Goal: Complete application form: Complete application form

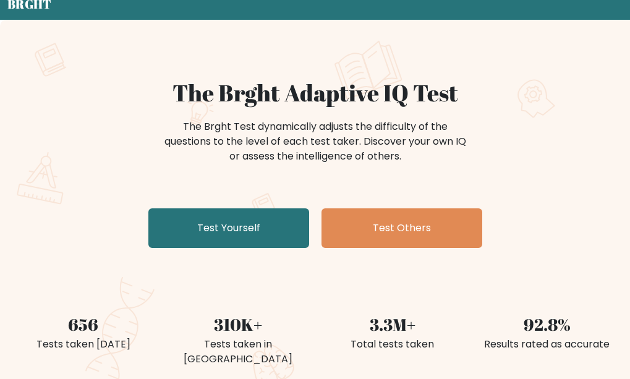
scroll to position [62, 0]
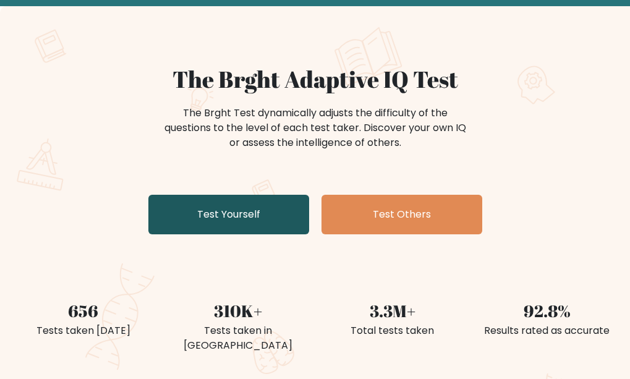
click at [197, 219] on link "Test Yourself" at bounding box center [228, 215] width 161 height 40
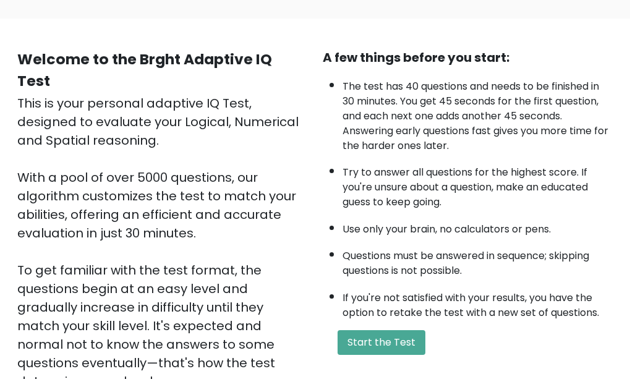
scroll to position [62, 0]
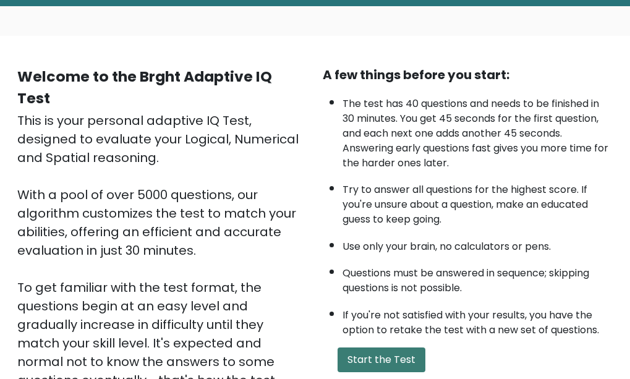
click at [366, 357] on button "Start the Test" at bounding box center [381, 359] width 88 height 25
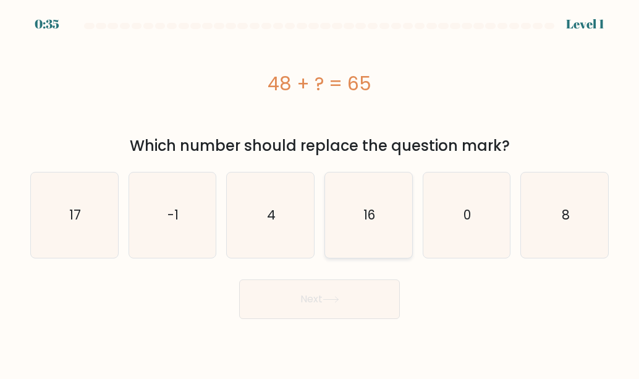
click at [370, 205] on icon "16" at bounding box center [368, 214] width 85 height 85
click at [320, 193] on input "d. 16" at bounding box center [319, 191] width 1 height 3
radio input "true"
click at [366, 294] on button "Next" at bounding box center [319, 299] width 161 height 40
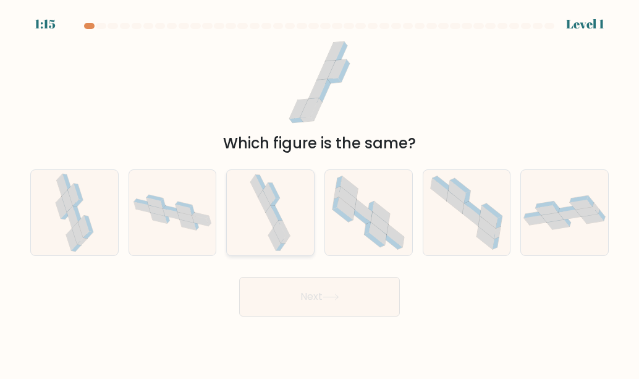
click at [271, 229] on icon at bounding box center [270, 212] width 44 height 85
click at [319, 193] on input "c." at bounding box center [319, 191] width 1 height 3
radio input "true"
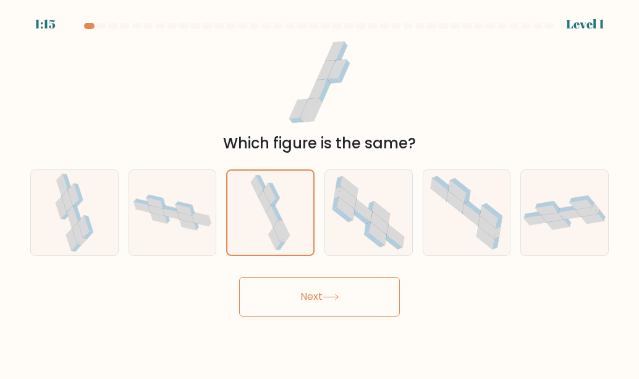
click at [325, 310] on button "Next" at bounding box center [319, 297] width 161 height 40
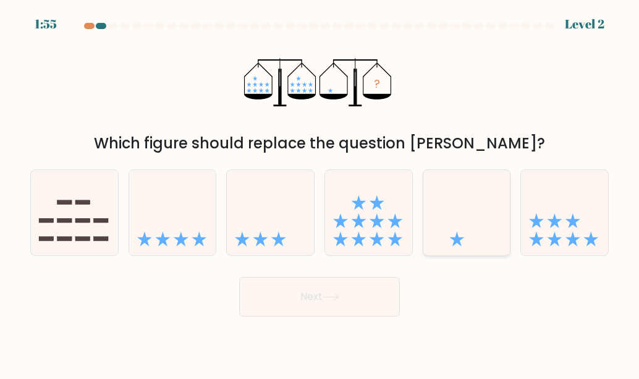
click at [436, 195] on icon at bounding box center [466, 213] width 87 height 72
click at [320, 193] on input "e." at bounding box center [319, 191] width 1 height 3
radio input "true"
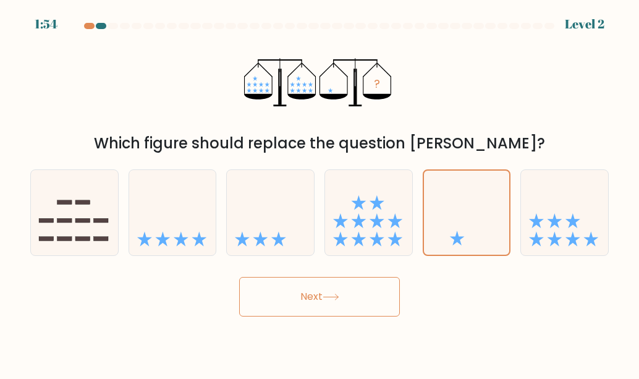
click at [386, 295] on button "Next" at bounding box center [319, 297] width 161 height 40
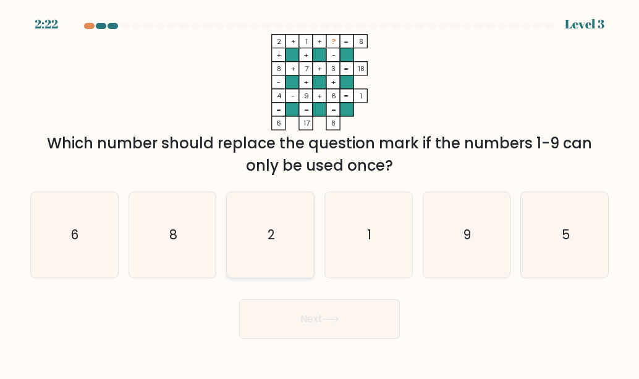
click at [290, 261] on icon "2" at bounding box center [270, 234] width 85 height 85
click at [319, 193] on input "c. 2" at bounding box center [319, 191] width 1 height 3
radio input "true"
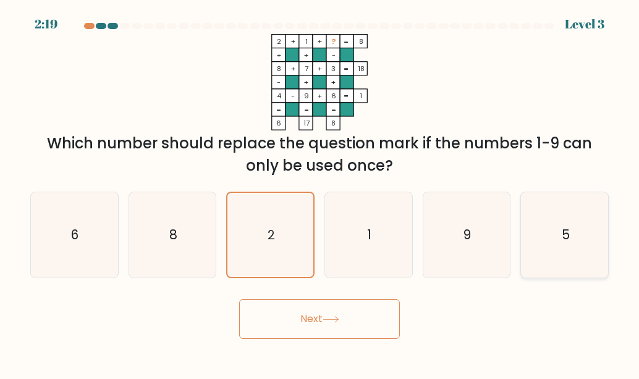
click at [602, 266] on icon "5" at bounding box center [564, 234] width 85 height 85
click at [320, 193] on input "f. 5" at bounding box center [319, 191] width 1 height 3
radio input "true"
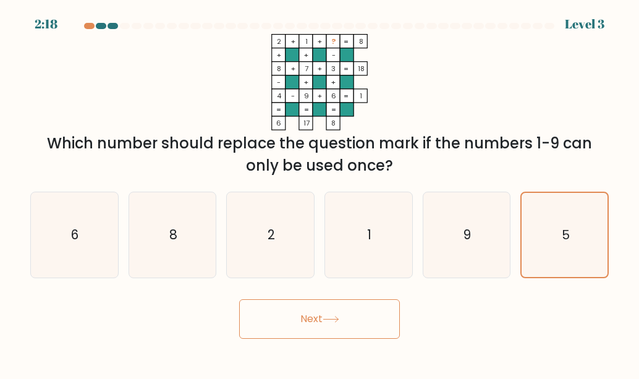
click at [380, 319] on button "Next" at bounding box center [319, 319] width 161 height 40
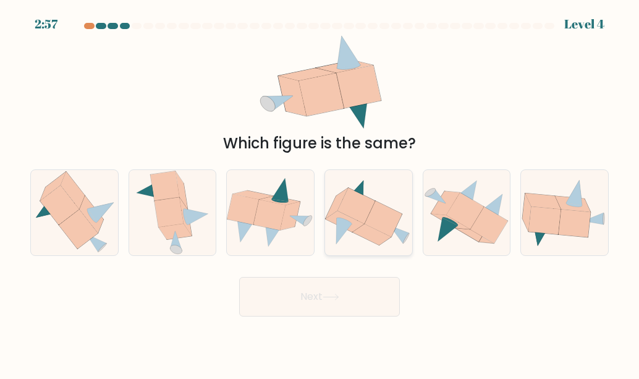
click at [374, 213] on icon at bounding box center [384, 219] width 38 height 36
click at [320, 193] on input "d." at bounding box center [319, 191] width 1 height 3
radio input "true"
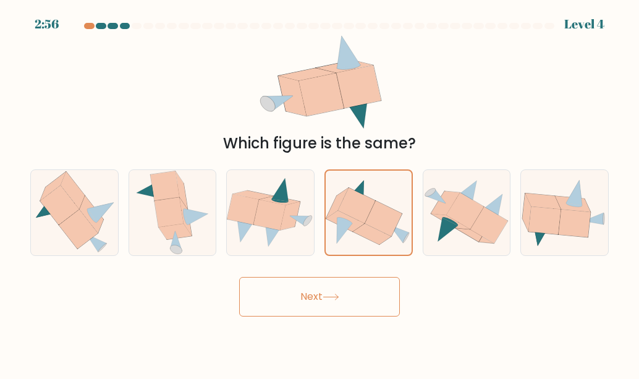
click at [367, 296] on button "Next" at bounding box center [319, 297] width 161 height 40
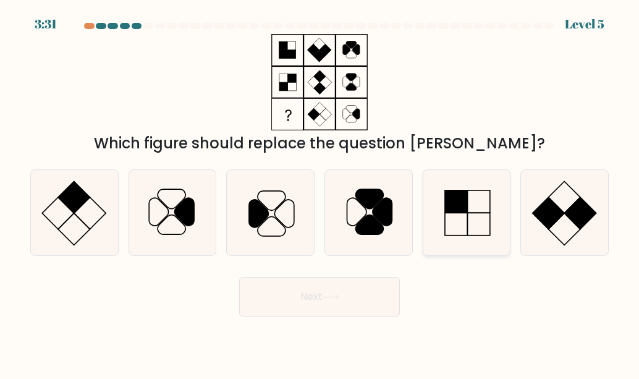
click at [458, 215] on icon at bounding box center [466, 212] width 85 height 85
click at [320, 193] on input "e." at bounding box center [319, 191] width 1 height 3
radio input "true"
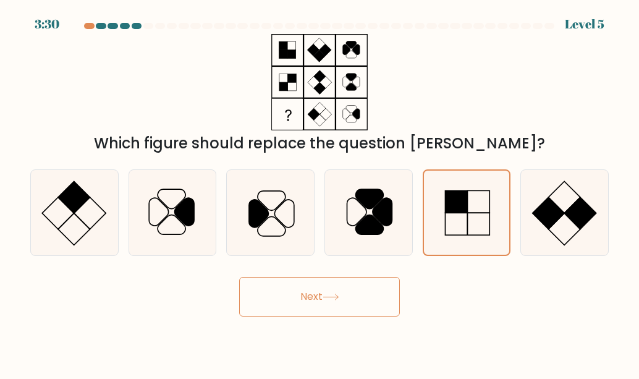
click at [389, 296] on button "Next" at bounding box center [319, 297] width 161 height 40
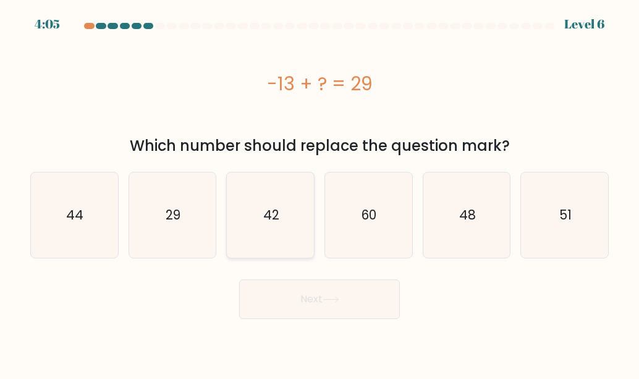
click at [284, 227] on icon "42" at bounding box center [270, 214] width 85 height 85
click at [319, 193] on input "c. 42" at bounding box center [319, 191] width 1 height 3
radio input "true"
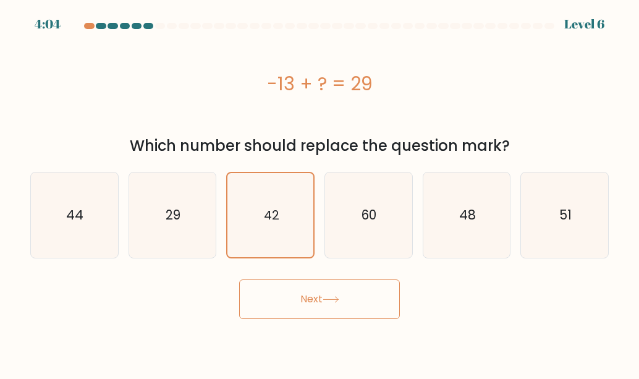
click at [322, 314] on button "Next" at bounding box center [319, 299] width 161 height 40
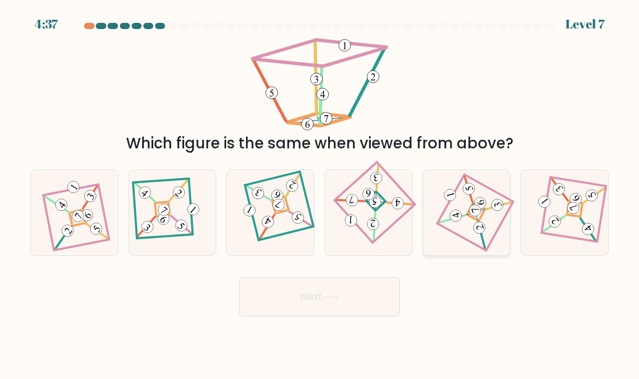
click at [455, 226] on icon at bounding box center [467, 213] width 58 height 68
click at [320, 193] on input "e." at bounding box center [319, 191] width 1 height 3
radio input "true"
click at [383, 308] on button "Next" at bounding box center [319, 297] width 161 height 40
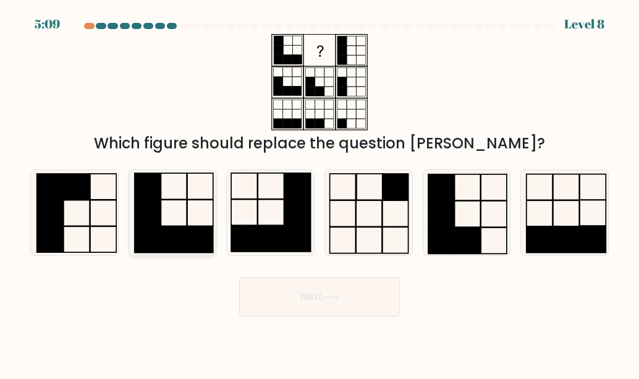
click at [208, 209] on icon at bounding box center [172, 212] width 85 height 85
click at [319, 193] on input "b." at bounding box center [319, 191] width 1 height 3
radio input "true"
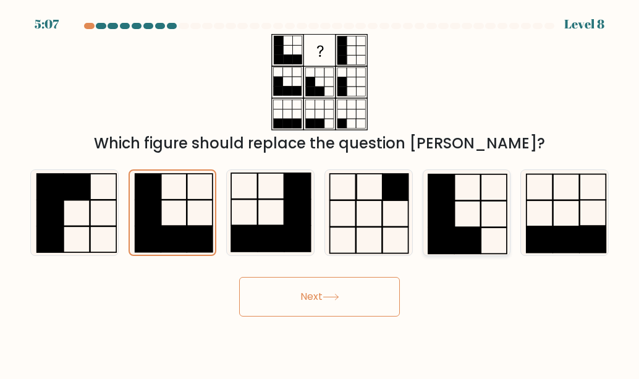
click at [505, 240] on icon at bounding box center [466, 212] width 85 height 85
click at [320, 193] on input "e." at bounding box center [319, 191] width 1 height 3
radio input "true"
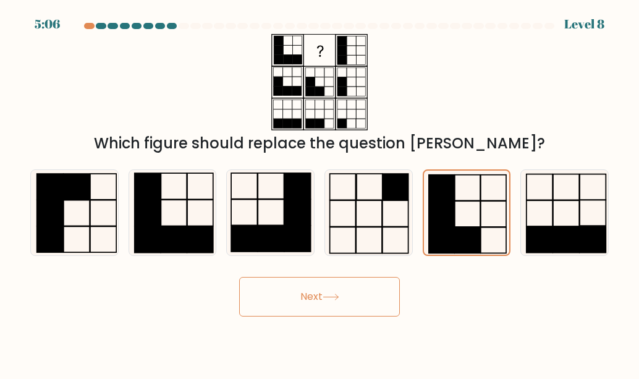
click at [324, 292] on button "Next" at bounding box center [319, 297] width 161 height 40
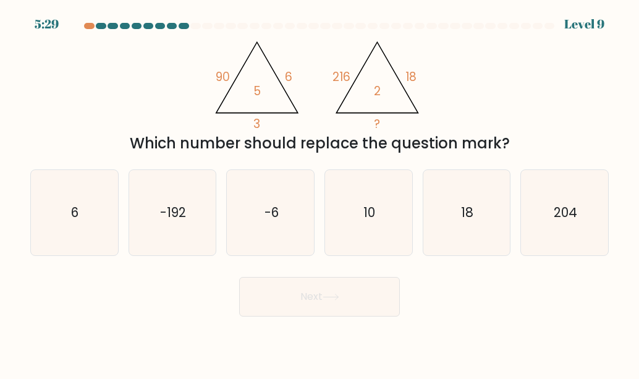
click at [376, 91] on tspan "2" at bounding box center [377, 91] width 7 height 17
click at [111, 205] on icon "6" at bounding box center [74, 212] width 85 height 85
click at [319, 193] on input "a. 6" at bounding box center [319, 191] width 1 height 3
radio input "true"
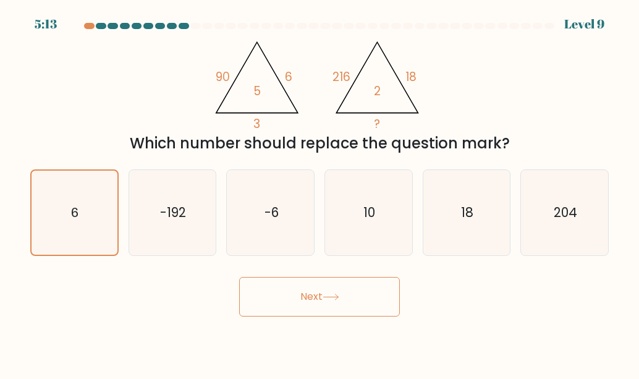
click at [255, 288] on button "Next" at bounding box center [319, 297] width 161 height 40
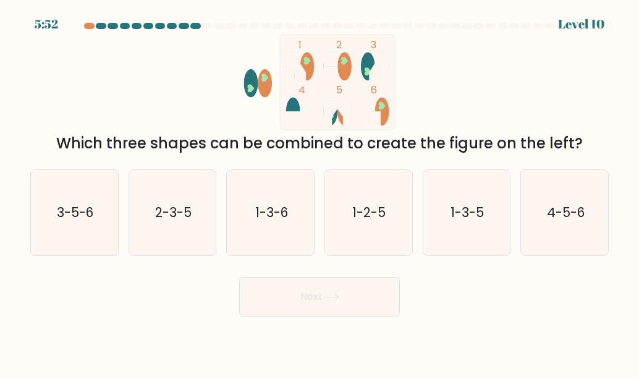
click at [219, 153] on div "Which three shapes can be combined to create the figure on the left?" at bounding box center [320, 143] width 564 height 22
click at [400, 146] on div "Which three shapes can be combined to create the figure on the left?" at bounding box center [320, 143] width 564 height 22
click at [449, 230] on icon "1-3-5" at bounding box center [466, 212] width 85 height 85
click at [320, 193] on input "e. 1-3-5" at bounding box center [319, 191] width 1 height 3
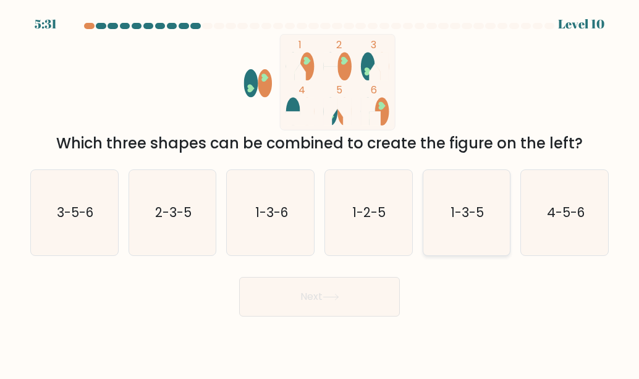
radio input "true"
click at [355, 307] on button "Next" at bounding box center [319, 297] width 161 height 40
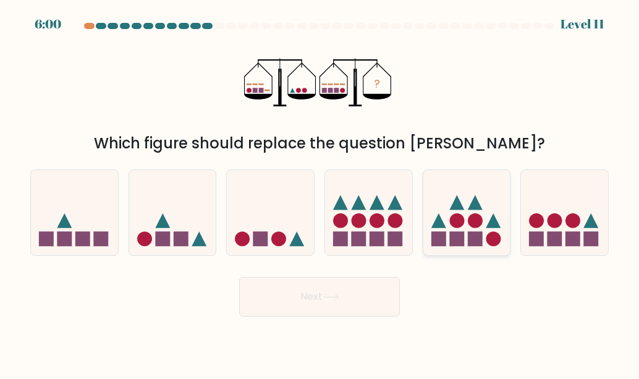
click at [458, 219] on circle at bounding box center [456, 220] width 15 height 15
click at [320, 193] on input "e." at bounding box center [319, 191] width 1 height 3
radio input "true"
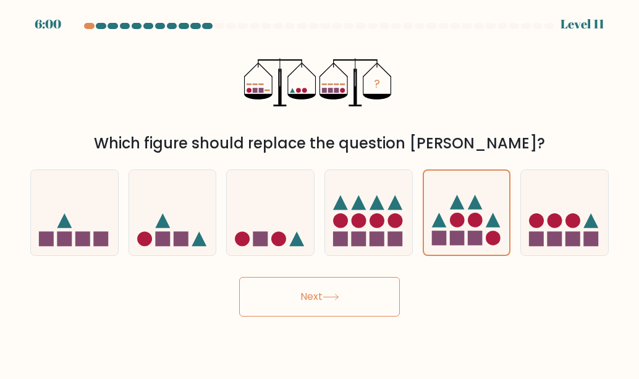
click at [390, 288] on button "Next" at bounding box center [319, 297] width 161 height 40
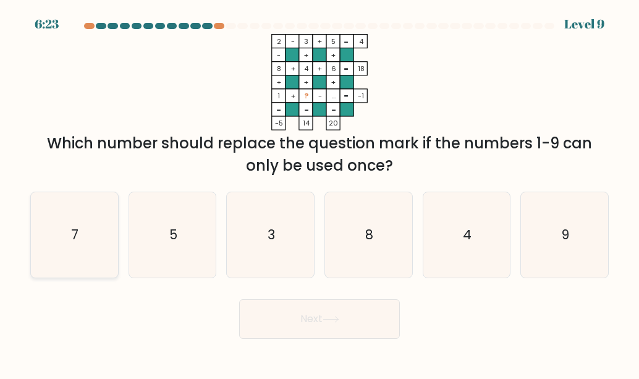
click at [69, 254] on icon "7" at bounding box center [74, 234] width 85 height 85
click at [319, 193] on input "a. 7" at bounding box center [319, 191] width 1 height 3
radio input "true"
click at [297, 318] on button "Next" at bounding box center [319, 319] width 161 height 40
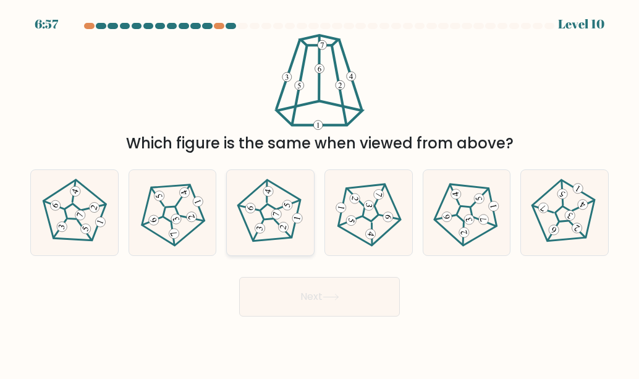
click at [279, 227] on 174 at bounding box center [284, 227] width 12 height 12
click at [319, 193] on input "c." at bounding box center [319, 191] width 1 height 3
radio input "true"
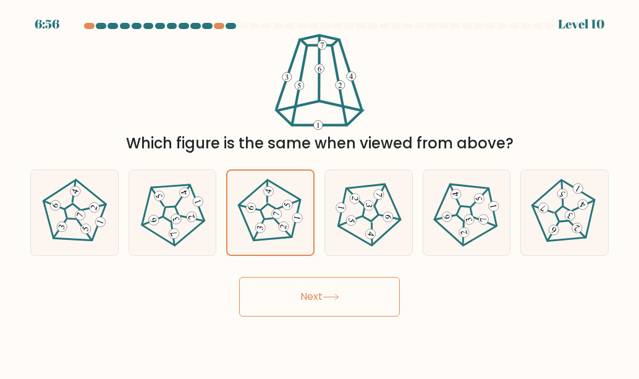
click at [306, 298] on button "Next" at bounding box center [319, 297] width 161 height 40
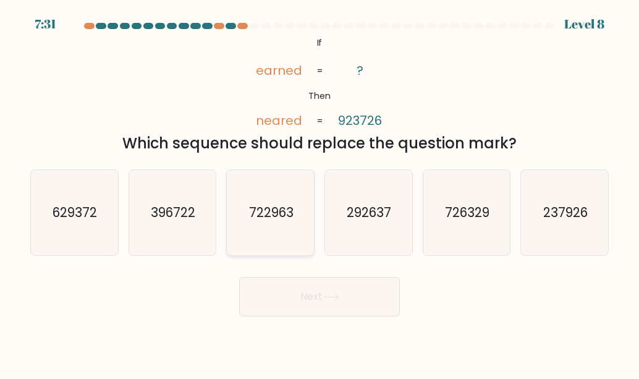
click at [289, 198] on icon "722963" at bounding box center [270, 212] width 85 height 85
click at [319, 193] on input "c. 722963" at bounding box center [319, 191] width 1 height 3
radio input "true"
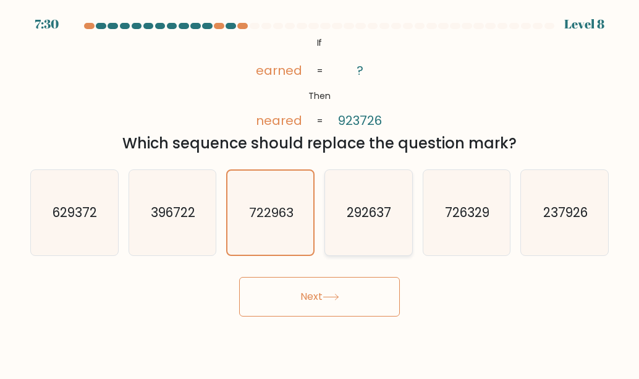
click at [345, 205] on icon "292637" at bounding box center [368, 212] width 85 height 85
click at [320, 193] on input "d. 292637" at bounding box center [319, 191] width 1 height 3
radio input "true"
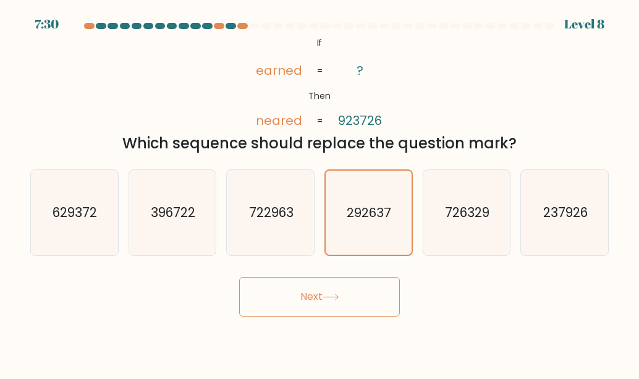
click at [340, 70] on icon "@import url('https://fonts.googleapis.com/css?family=Abril+Fatface:400,100,100i…" at bounding box center [320, 82] width 156 height 96
click at [287, 124] on tspan "neared" at bounding box center [279, 120] width 46 height 17
click at [310, 92] on tspan "Then" at bounding box center [319, 96] width 22 height 12
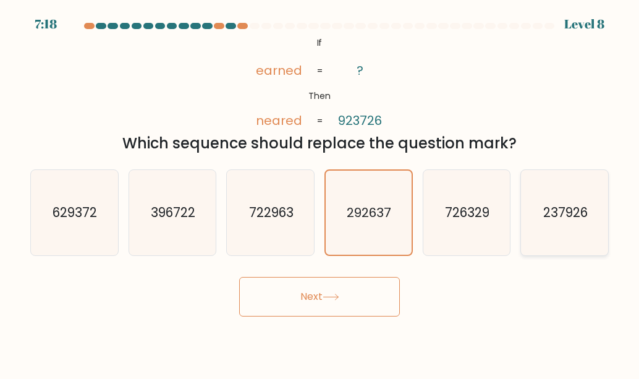
click at [554, 240] on icon "237926" at bounding box center [564, 212] width 85 height 85
click at [320, 193] on input "f. 237926" at bounding box center [319, 191] width 1 height 3
radio input "true"
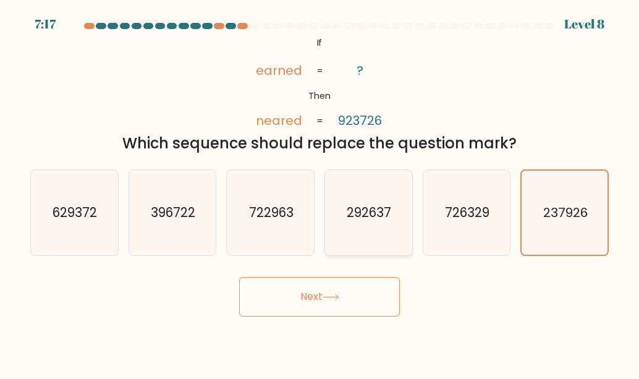
click at [385, 235] on icon "292637" at bounding box center [368, 212] width 85 height 85
click at [320, 193] on input "d. 292637" at bounding box center [319, 191] width 1 height 3
radio input "true"
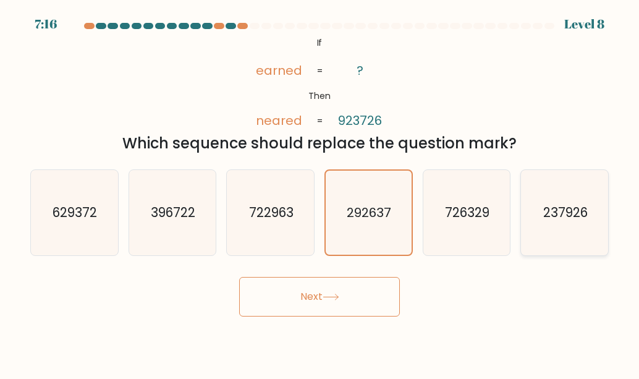
click at [566, 221] on text "237926" at bounding box center [565, 212] width 44 height 18
click at [320, 193] on input "f. 237926" at bounding box center [319, 191] width 1 height 3
radio input "true"
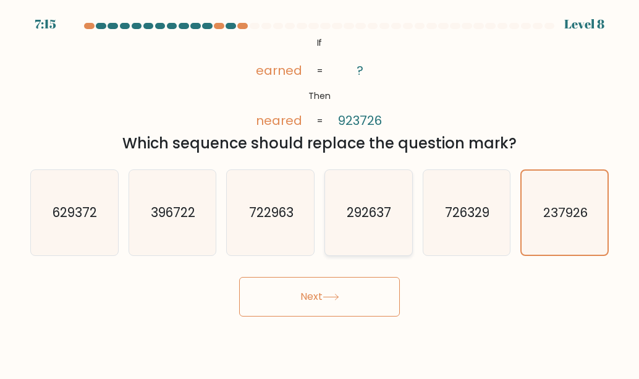
click at [399, 206] on icon "292637" at bounding box center [368, 212] width 85 height 85
click at [320, 193] on input "d. 292637" at bounding box center [319, 191] width 1 height 3
radio input "true"
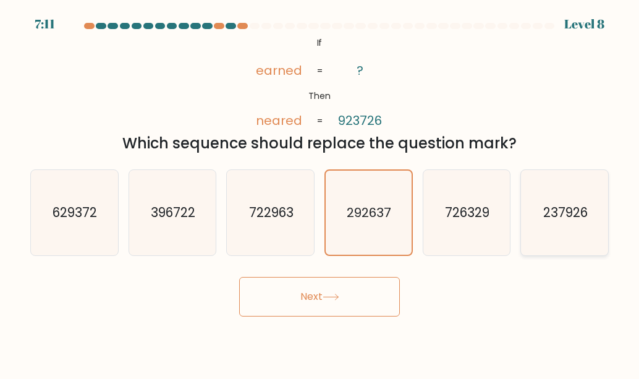
click at [542, 197] on icon "237926" at bounding box center [564, 212] width 85 height 85
click at [320, 193] on input "f. 237926" at bounding box center [319, 191] width 1 height 3
radio input "true"
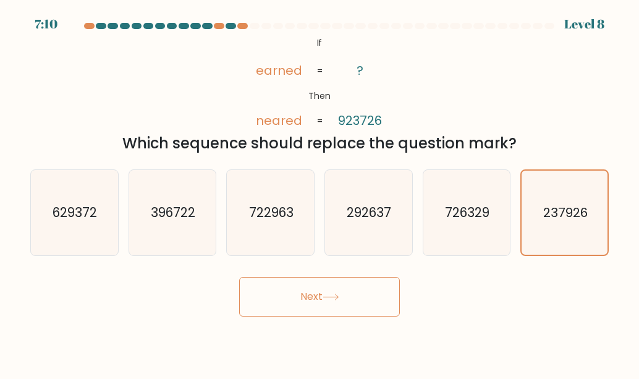
click at [373, 284] on button "Next" at bounding box center [319, 297] width 161 height 40
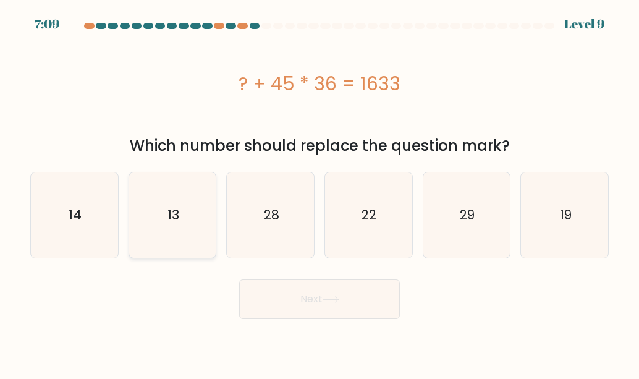
click at [167, 207] on text "13" at bounding box center [173, 215] width 12 height 18
click at [319, 193] on input "b. 13" at bounding box center [319, 191] width 1 height 3
radio input "true"
click at [287, 302] on button "Next" at bounding box center [319, 299] width 161 height 40
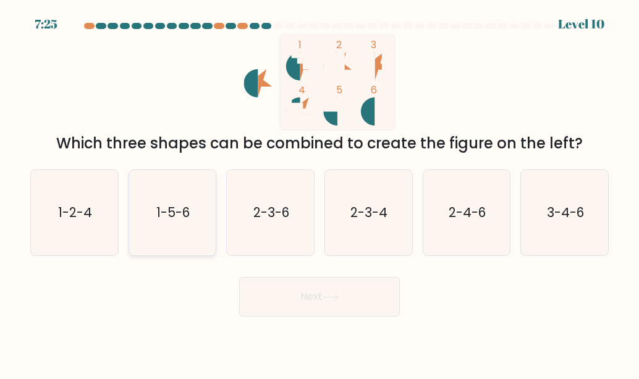
click at [189, 221] on icon "1-5-6" at bounding box center [172, 212] width 85 height 85
click at [319, 193] on input "b. 1-5-6" at bounding box center [319, 191] width 1 height 3
radio input "true"
click at [310, 314] on button "Next" at bounding box center [319, 297] width 161 height 40
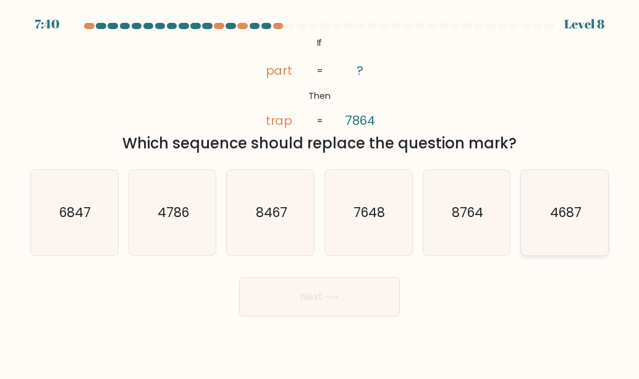
click at [580, 221] on icon "4687" at bounding box center [564, 212] width 85 height 85
click at [320, 193] on input "f. 4687" at bounding box center [319, 191] width 1 height 3
radio input "true"
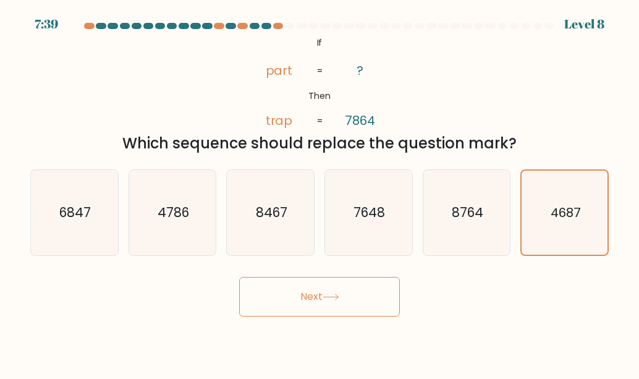
drag, startPoint x: 581, startPoint y: 222, endPoint x: 352, endPoint y: 289, distance: 238.0
click at [352, 289] on button "Next" at bounding box center [319, 297] width 161 height 40
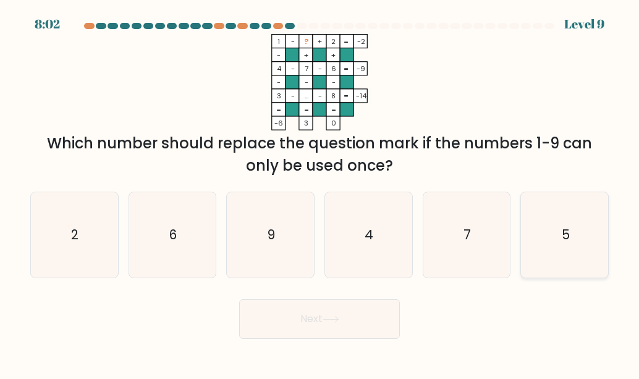
click at [538, 239] on icon "5" at bounding box center [564, 234] width 85 height 85
click at [320, 193] on input "f. 5" at bounding box center [319, 191] width 1 height 3
radio input "true"
click at [376, 330] on button "Next" at bounding box center [319, 319] width 161 height 40
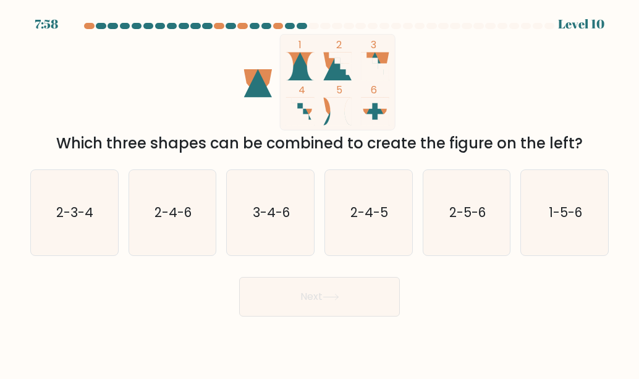
click at [376, 330] on body "7:58 Level 10" at bounding box center [319, 189] width 639 height 379
click at [83, 214] on text "2-3-4" at bounding box center [75, 212] width 37 height 18
click at [319, 193] on input "a. 2-3-4" at bounding box center [319, 191] width 1 height 3
radio input "true"
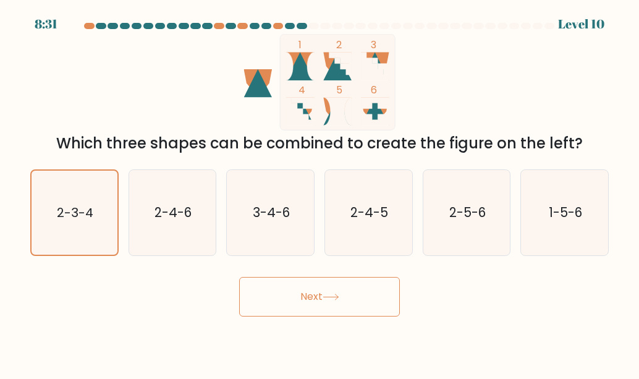
click at [266, 294] on button "Next" at bounding box center [319, 297] width 161 height 40
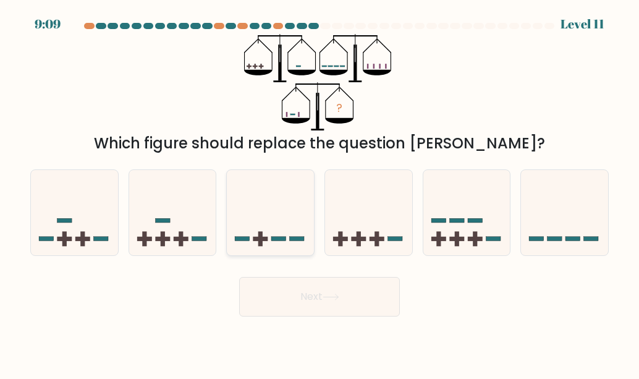
click at [257, 229] on icon at bounding box center [270, 213] width 87 height 72
click at [319, 193] on input "c." at bounding box center [319, 191] width 1 height 3
radio input "true"
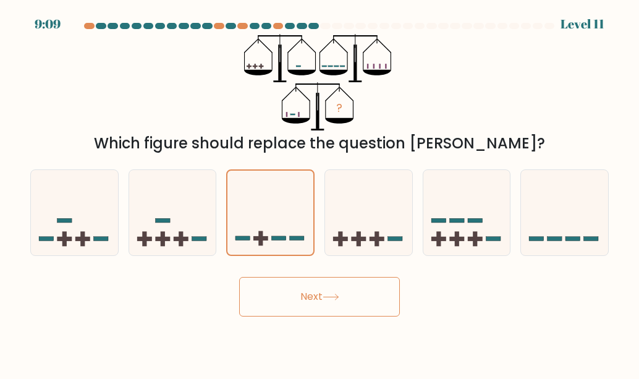
click at [319, 304] on button "Next" at bounding box center [319, 297] width 161 height 40
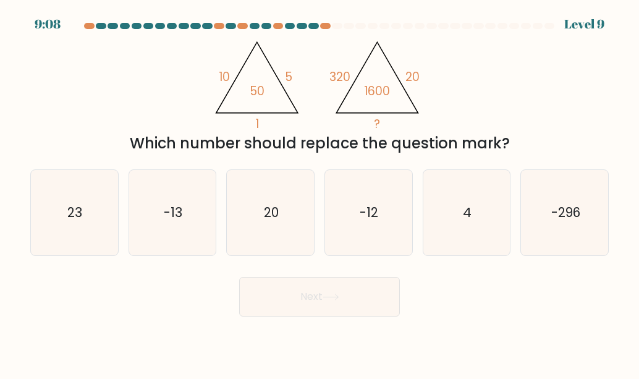
click at [318, 300] on button "Next" at bounding box center [319, 297] width 161 height 40
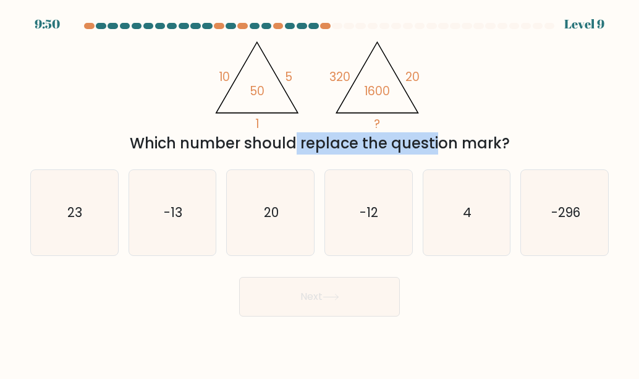
drag, startPoint x: 187, startPoint y: 136, endPoint x: 332, endPoint y: 147, distance: 145.6
click at [332, 147] on div "Which number should replace the question mark?" at bounding box center [320, 143] width 564 height 22
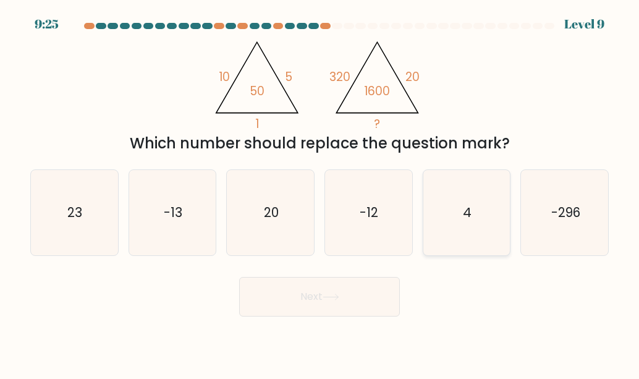
click at [487, 224] on icon "4" at bounding box center [466, 212] width 85 height 85
click at [320, 193] on input "e. 4" at bounding box center [319, 191] width 1 height 3
radio input "true"
click at [362, 300] on button "Next" at bounding box center [319, 297] width 161 height 40
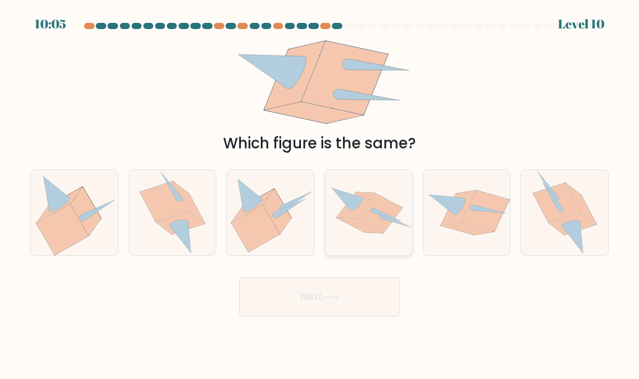
drag, startPoint x: 386, startPoint y: 227, endPoint x: 387, endPoint y: 234, distance: 6.9
click at [387, 227] on icon at bounding box center [378, 213] width 47 height 40
click at [320, 193] on input "d." at bounding box center [319, 191] width 1 height 3
radio input "true"
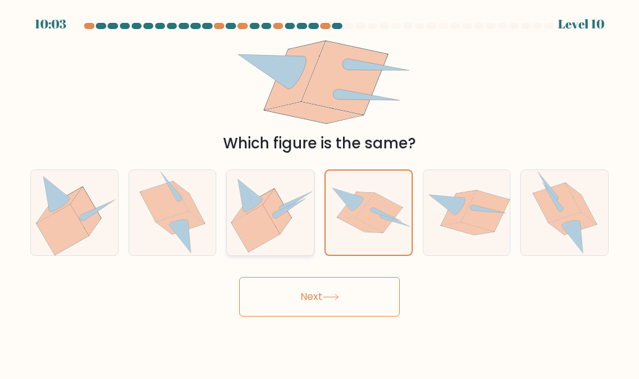
click at [247, 219] on icon at bounding box center [256, 228] width 48 height 47
click at [319, 193] on input "c." at bounding box center [319, 191] width 1 height 3
radio input "true"
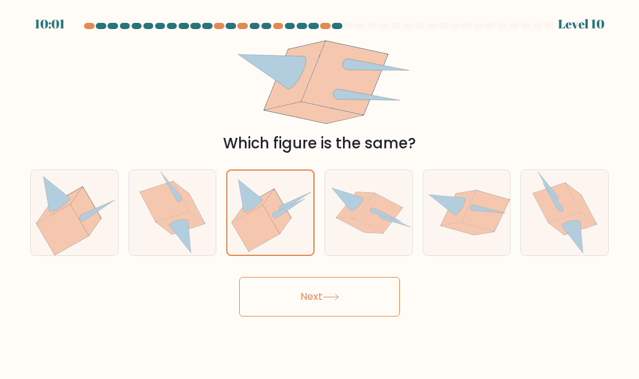
click at [327, 284] on button "Next" at bounding box center [319, 297] width 161 height 40
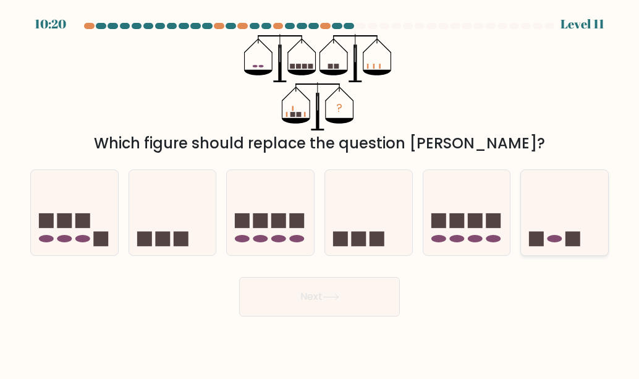
click at [551, 240] on ellipse at bounding box center [554, 238] width 15 height 7
click at [320, 193] on input "f." at bounding box center [319, 191] width 1 height 3
radio input "true"
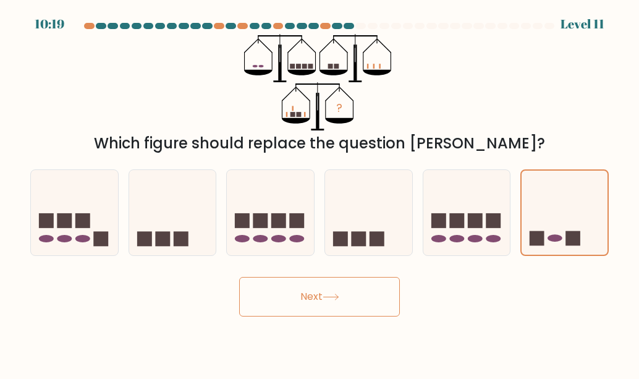
click at [374, 295] on button "Next" at bounding box center [319, 297] width 161 height 40
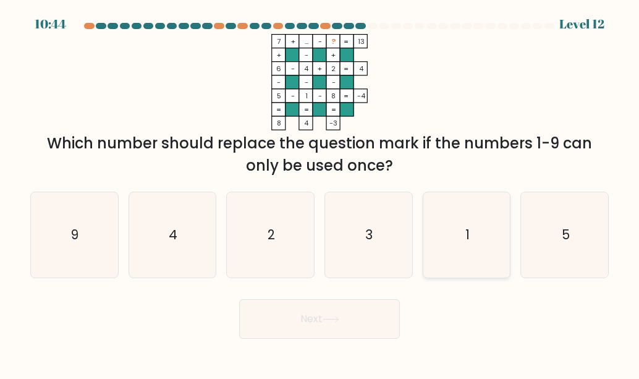
click at [430, 248] on icon "1" at bounding box center [466, 234] width 85 height 85
click at [320, 193] on input "e. 1" at bounding box center [319, 191] width 1 height 3
radio input "true"
click at [347, 313] on button "Next" at bounding box center [319, 319] width 161 height 40
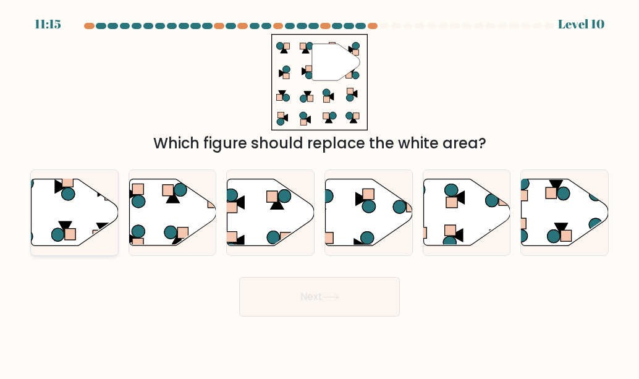
click at [90, 185] on icon at bounding box center [74, 213] width 87 height 68
click at [319, 190] on input "a." at bounding box center [319, 191] width 1 height 3
radio input "true"
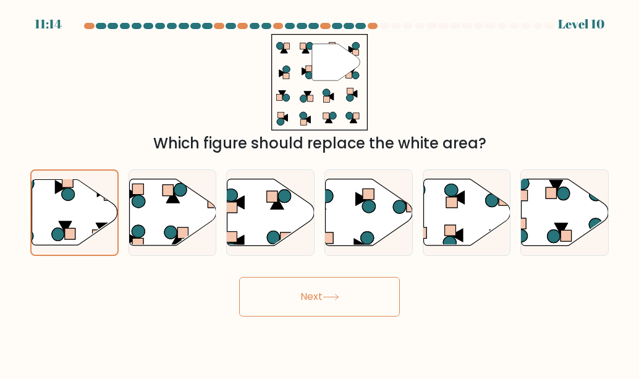
click at [332, 300] on icon at bounding box center [331, 297] width 17 height 7
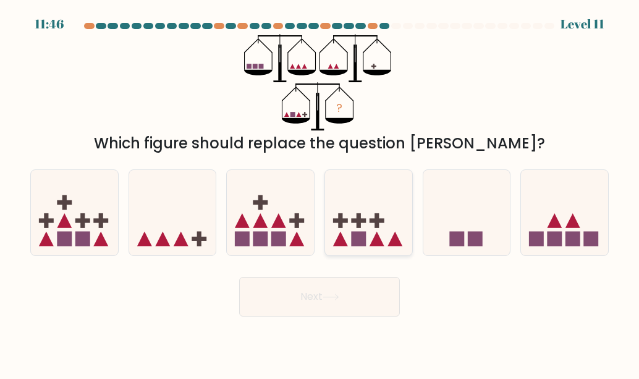
click at [342, 207] on icon at bounding box center [368, 213] width 87 height 72
click at [320, 193] on input "d." at bounding box center [319, 191] width 1 height 3
radio input "true"
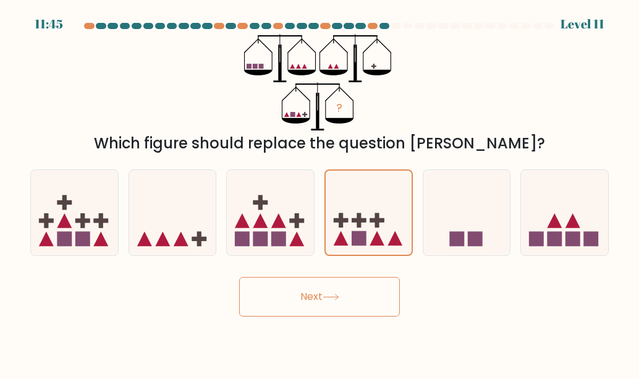
click at [357, 300] on button "Next" at bounding box center [319, 297] width 161 height 40
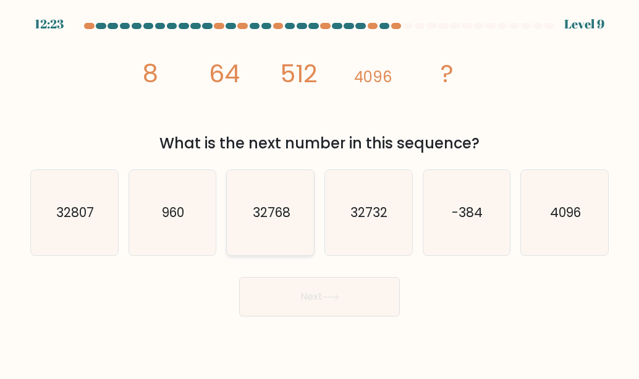
click at [255, 203] on text "32768" at bounding box center [272, 212] width 38 height 18
click at [319, 193] on input "c. 32768" at bounding box center [319, 191] width 1 height 3
radio input "true"
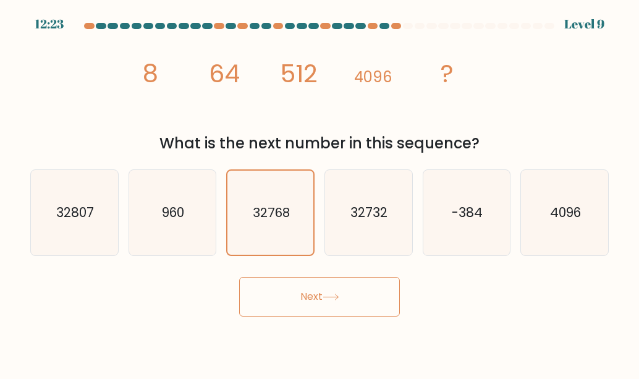
click at [314, 291] on button "Next" at bounding box center [319, 297] width 161 height 40
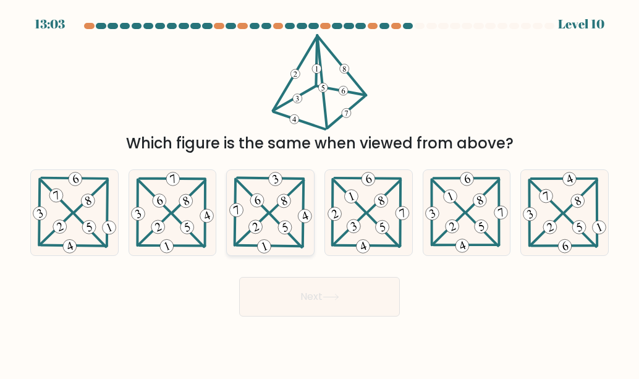
click at [276, 184] on 467 at bounding box center [274, 178] width 17 height 17
click at [319, 190] on input "c." at bounding box center [319, 191] width 1 height 3
radio input "true"
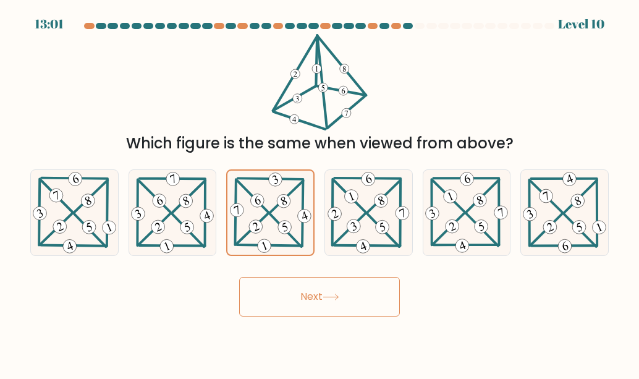
click at [279, 303] on button "Next" at bounding box center [319, 297] width 161 height 40
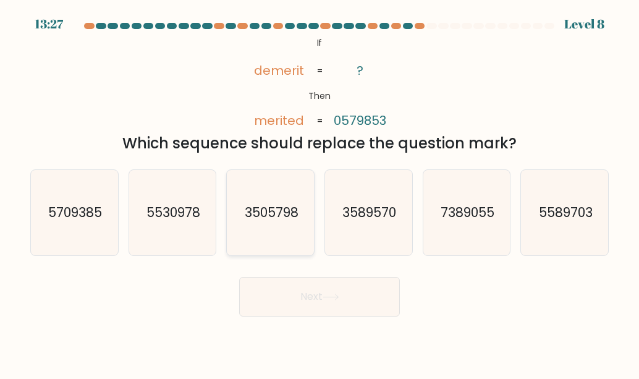
click at [267, 226] on icon "3505798" at bounding box center [270, 212] width 85 height 85
click at [319, 193] on input "c. 3505798" at bounding box center [319, 191] width 1 height 3
radio input "true"
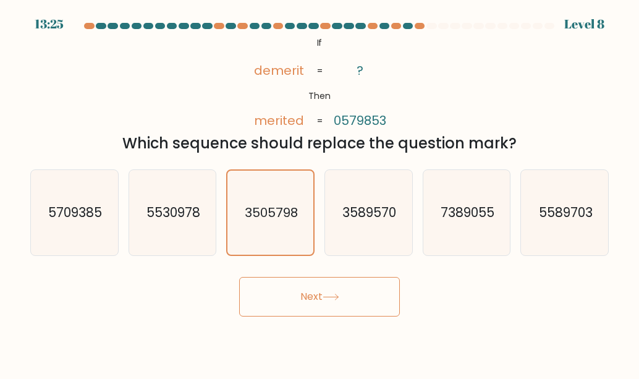
click at [300, 291] on button "Next" at bounding box center [319, 297] width 161 height 40
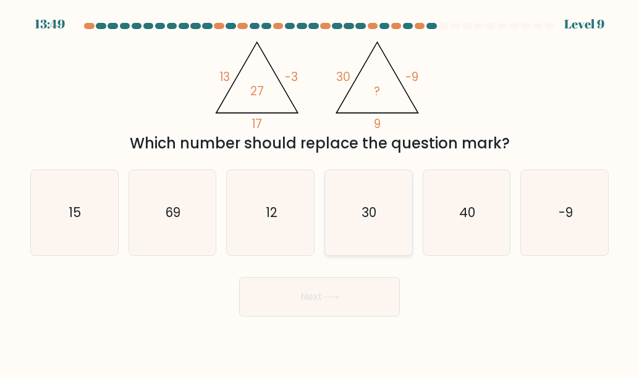
click at [392, 213] on icon "30" at bounding box center [368, 212] width 85 height 85
click at [320, 193] on input "d. 30" at bounding box center [319, 191] width 1 height 3
radio input "true"
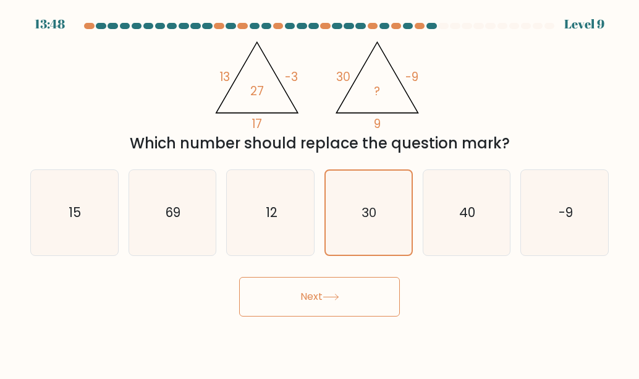
click at [333, 291] on button "Next" at bounding box center [319, 297] width 161 height 40
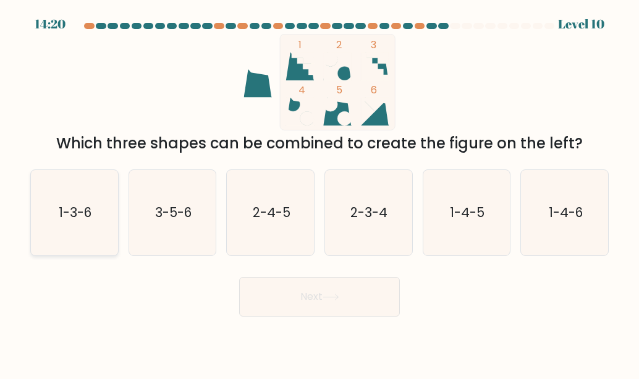
click at [90, 220] on text "1-3-6" at bounding box center [75, 212] width 33 height 18
click at [319, 193] on input "a. 1-3-6" at bounding box center [319, 191] width 1 height 3
radio input "true"
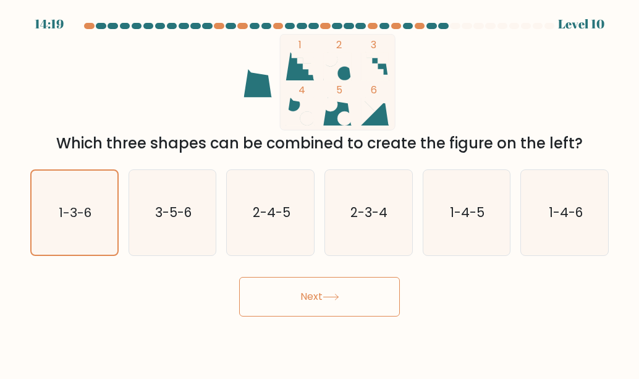
click at [281, 289] on button "Next" at bounding box center [319, 297] width 161 height 40
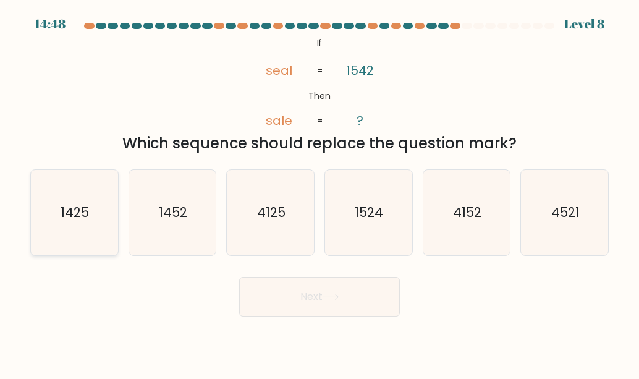
click at [63, 213] on text "1425" at bounding box center [75, 212] width 28 height 18
click at [319, 193] on input "a. 1425" at bounding box center [319, 191] width 1 height 3
radio input "true"
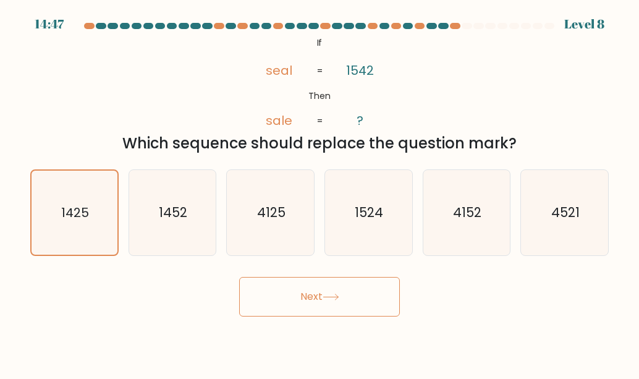
click at [312, 289] on button "Next" at bounding box center [319, 297] width 161 height 40
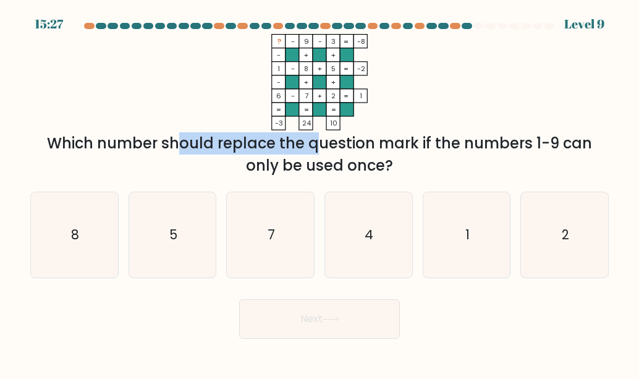
drag, startPoint x: 62, startPoint y: 144, endPoint x: 222, endPoint y: 145, distance: 159.4
click at [221, 145] on div "Which number should replace the question mark if the numbers 1-9 can only be us…" at bounding box center [320, 154] width 564 height 44
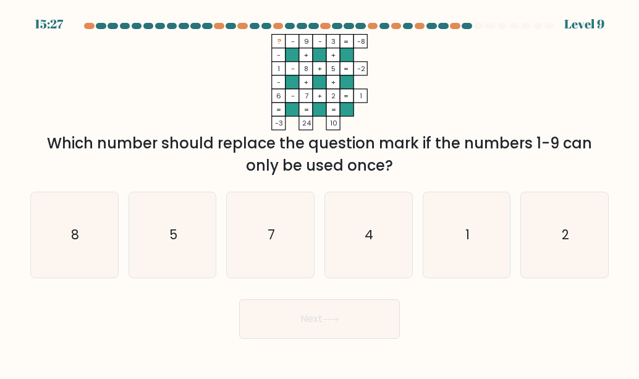
click at [227, 145] on div "Which number should replace the question mark if the numbers 1-9 can only be us…" at bounding box center [320, 154] width 564 height 44
drag, startPoint x: 227, startPoint y: 145, endPoint x: 237, endPoint y: 145, distance: 9.9
click at [232, 145] on div "Which number should replace the question mark if the numbers 1-9 can only be us…" at bounding box center [320, 154] width 564 height 44
click at [279, 153] on div "Which number should replace the question mark if the numbers 1-9 can only be us…" at bounding box center [320, 154] width 564 height 44
click at [329, 224] on icon "4" at bounding box center [368, 234] width 85 height 85
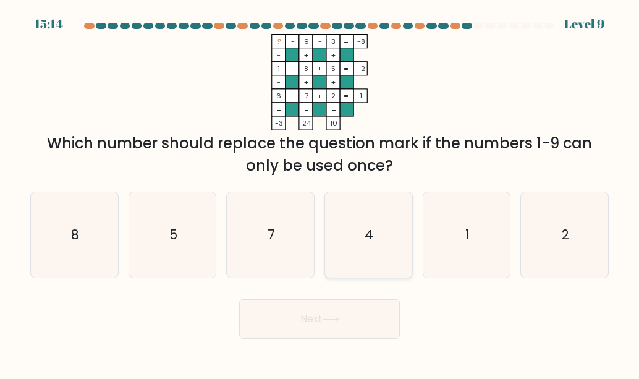
click at [320, 193] on input "d. 4" at bounding box center [319, 191] width 1 height 3
radio input "true"
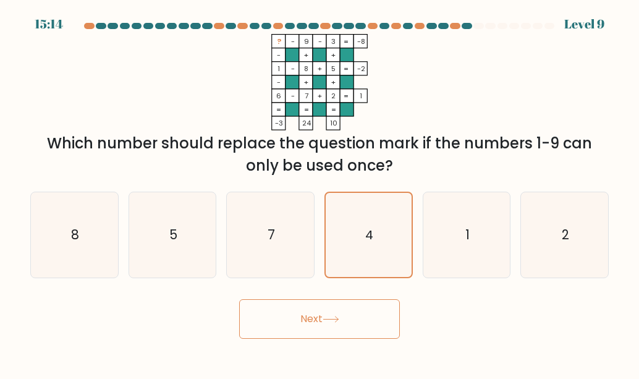
click at [332, 326] on button "Next" at bounding box center [319, 319] width 161 height 40
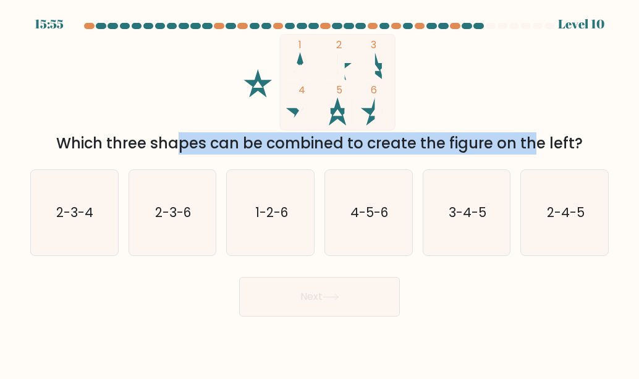
drag, startPoint x: 69, startPoint y: 142, endPoint x: 437, endPoint y: 141, distance: 368.3
click at [435, 141] on div "Which three shapes can be combined to create the figure on the left?" at bounding box center [320, 143] width 564 height 22
click at [437, 141] on div "Which three shapes can be combined to create the figure on the left?" at bounding box center [320, 143] width 564 height 22
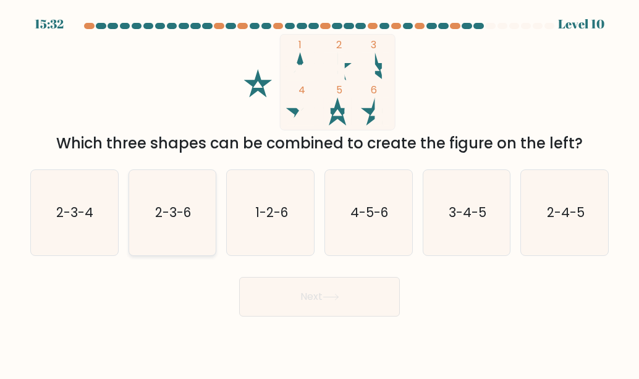
click at [182, 222] on icon "2-3-6" at bounding box center [172, 212] width 85 height 85
click at [319, 193] on input "b. 2-3-6" at bounding box center [319, 191] width 1 height 3
radio input "true"
click at [279, 282] on button "Next" at bounding box center [319, 297] width 161 height 40
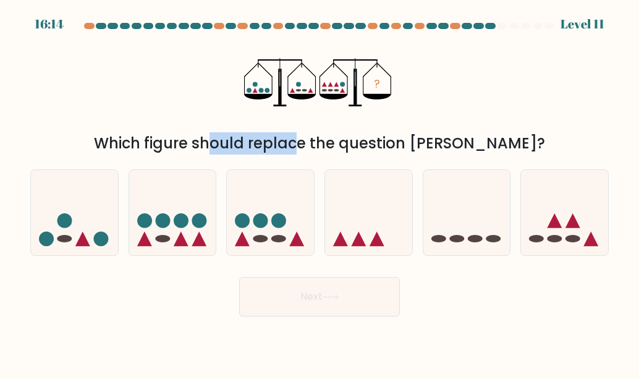
drag, startPoint x: 158, startPoint y: 140, endPoint x: 232, endPoint y: 137, distance: 74.2
click at [232, 137] on div "Which figure should replace the question mark?" at bounding box center [320, 143] width 564 height 22
click at [235, 137] on div "Which figure should replace the question mark?" at bounding box center [320, 143] width 564 height 22
drag, startPoint x: 578, startPoint y: 2, endPoint x: 437, endPoint y: 111, distance: 178.1
click at [437, 111] on div "? Which figure should replace the question mark?" at bounding box center [319, 94] width 593 height 120
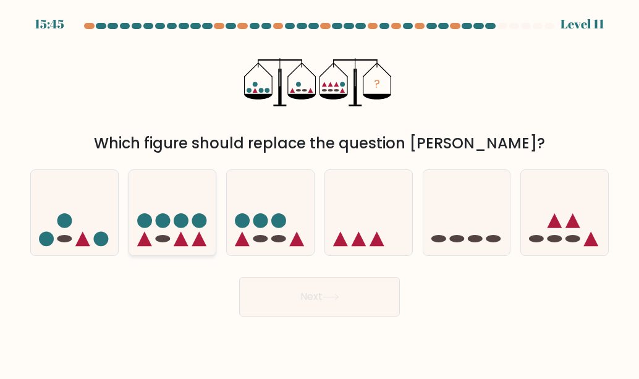
click at [198, 216] on circle at bounding box center [199, 220] width 15 height 15
click at [319, 193] on input "b." at bounding box center [319, 191] width 1 height 3
radio input "true"
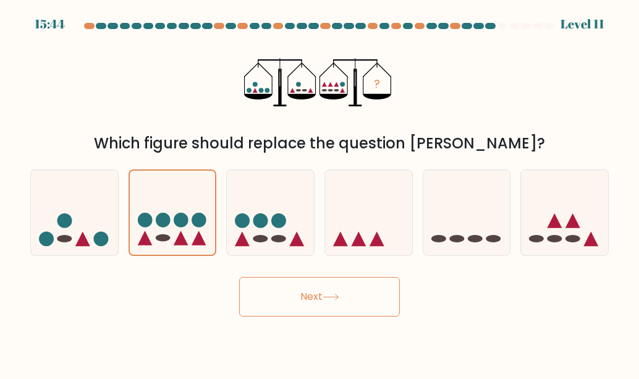
click at [260, 281] on button "Next" at bounding box center [319, 297] width 161 height 40
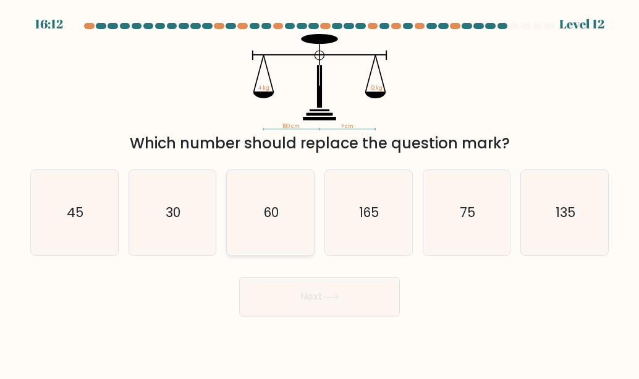
drag, startPoint x: 259, startPoint y: 212, endPoint x: 289, endPoint y: 235, distance: 37.5
click at [259, 213] on icon "60" at bounding box center [270, 212] width 85 height 85
click at [319, 193] on input "c. 60" at bounding box center [319, 191] width 1 height 3
radio input "true"
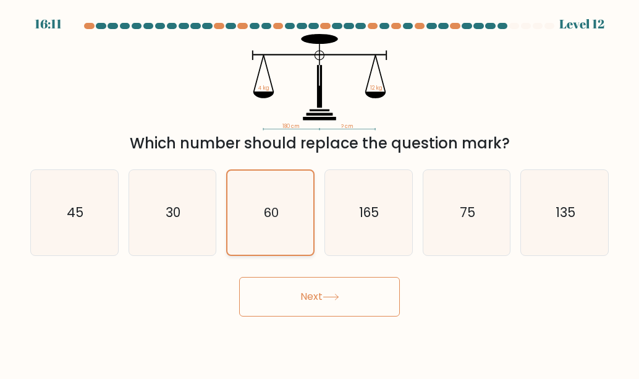
click at [298, 233] on icon "60" at bounding box center [271, 213] width 84 height 84
click at [319, 193] on input "c. 60" at bounding box center [319, 191] width 1 height 3
click at [265, 204] on text "60" at bounding box center [271, 212] width 15 height 17
click at [319, 193] on input "c. 60" at bounding box center [319, 191] width 1 height 3
click at [263, 203] on icon "60" at bounding box center [271, 213] width 84 height 84
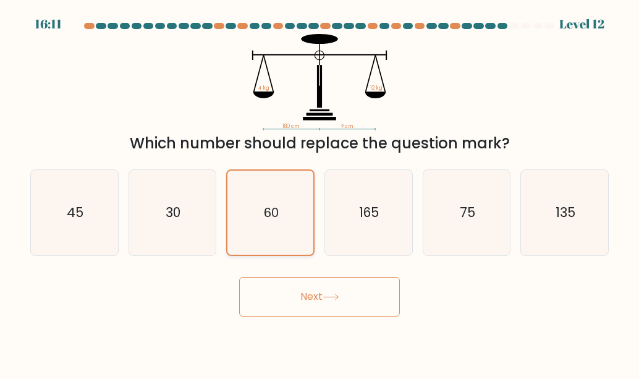
click at [319, 193] on input "c. 60" at bounding box center [319, 191] width 1 height 3
click at [376, 290] on button "Next" at bounding box center [319, 297] width 161 height 40
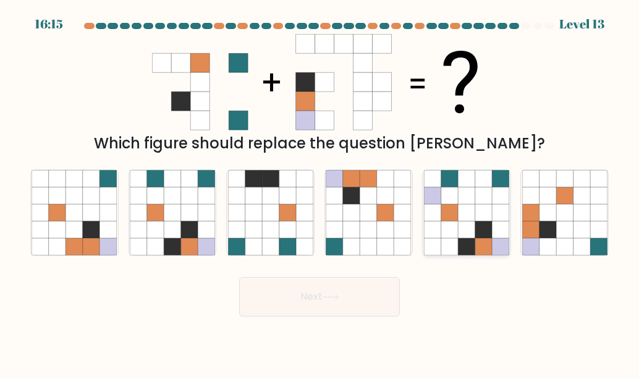
click at [484, 214] on icon at bounding box center [483, 212] width 17 height 17
click at [320, 193] on input "e." at bounding box center [319, 191] width 1 height 3
radio input "true"
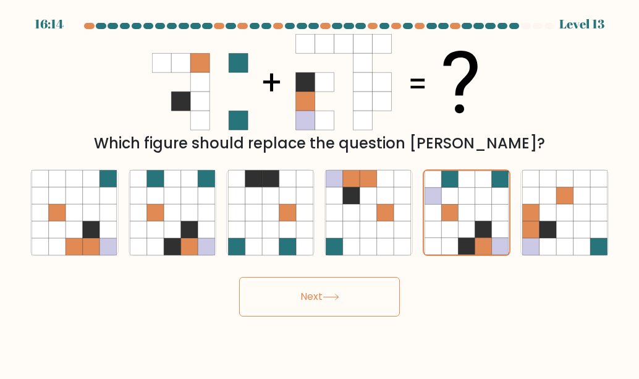
click at [343, 301] on button "Next" at bounding box center [319, 297] width 161 height 40
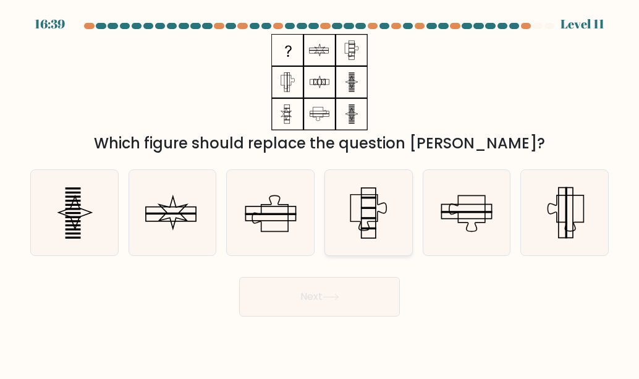
click at [386, 236] on icon at bounding box center [368, 212] width 85 height 85
click at [320, 193] on input "d." at bounding box center [319, 191] width 1 height 3
radio input "true"
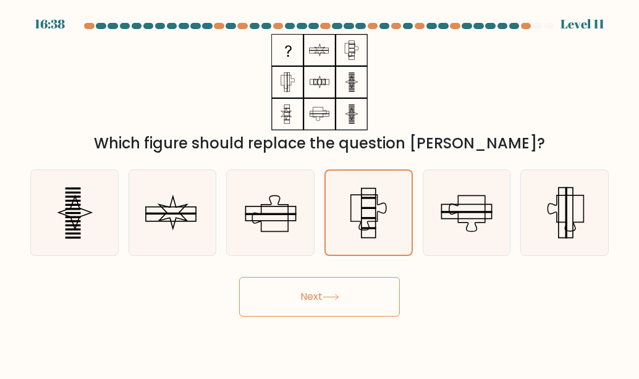
click at [353, 285] on button "Next" at bounding box center [319, 297] width 161 height 40
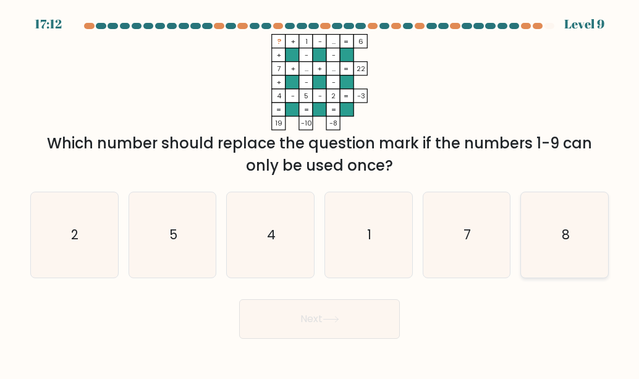
click at [552, 258] on icon "8" at bounding box center [564, 234] width 85 height 85
click at [320, 193] on input "f. 8" at bounding box center [319, 191] width 1 height 3
radio input "true"
click at [355, 336] on button "Next" at bounding box center [319, 319] width 161 height 40
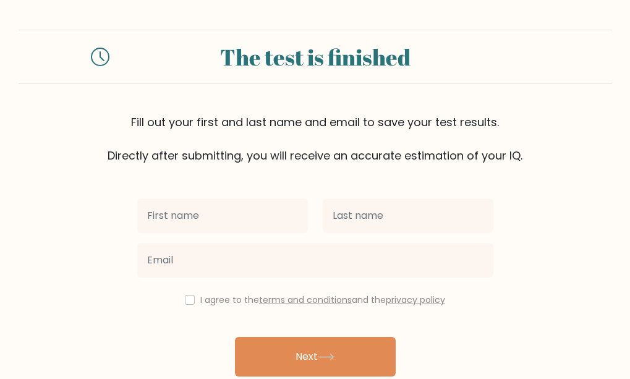
scroll to position [55, 0]
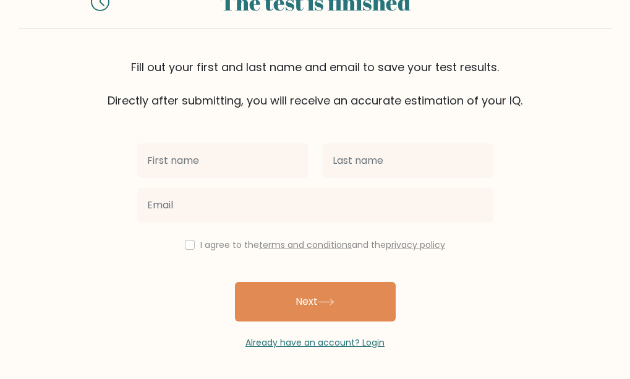
click at [256, 148] on input "text" at bounding box center [222, 160] width 171 height 35
type input "y"
type input "nothing"
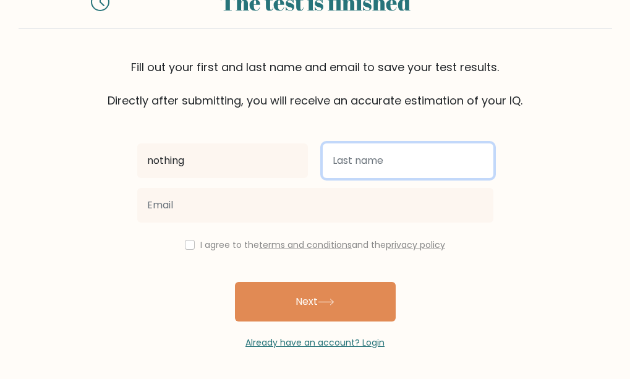
click at [342, 161] on input "text" at bounding box center [408, 160] width 171 height 35
type input "why"
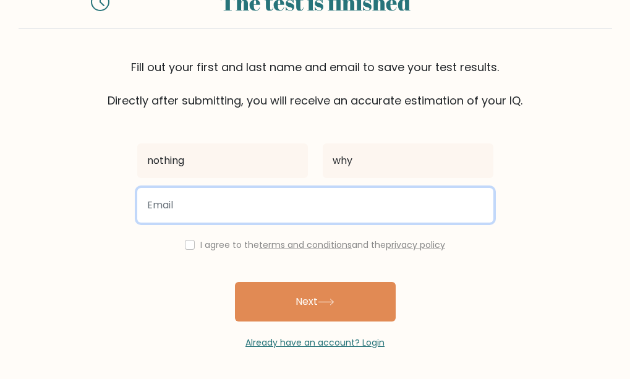
click at [342, 214] on input "email" at bounding box center [315, 205] width 356 height 35
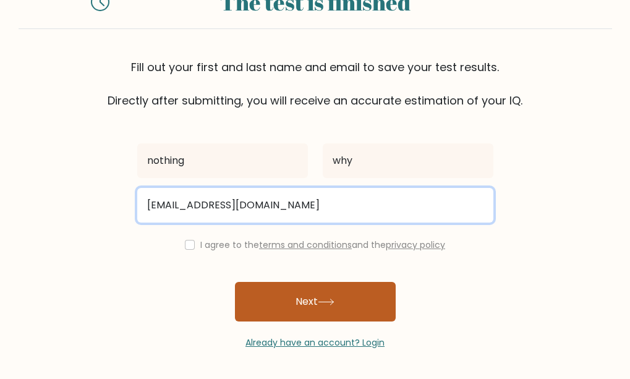
type input "not.mohitgorijala@gmail.com"
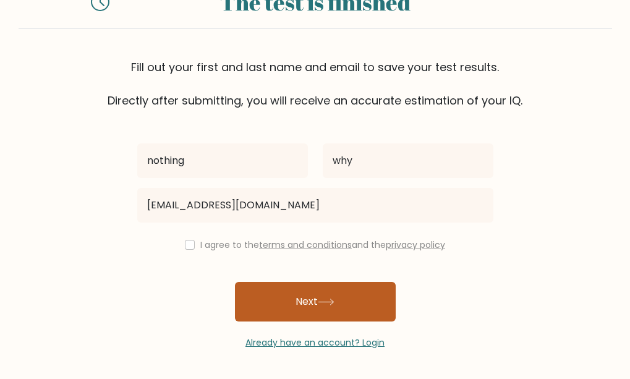
click at [329, 300] on icon at bounding box center [326, 301] width 17 height 7
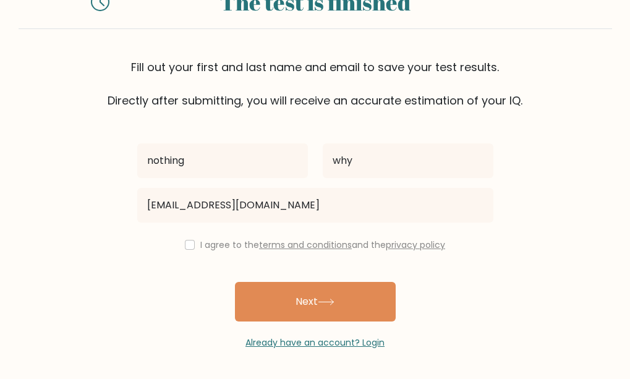
click at [180, 240] on div "I agree to the terms and conditions and the privacy policy" at bounding box center [315, 244] width 371 height 15
click at [189, 245] on input "checkbox" at bounding box center [190, 245] width 10 height 10
checkbox input "true"
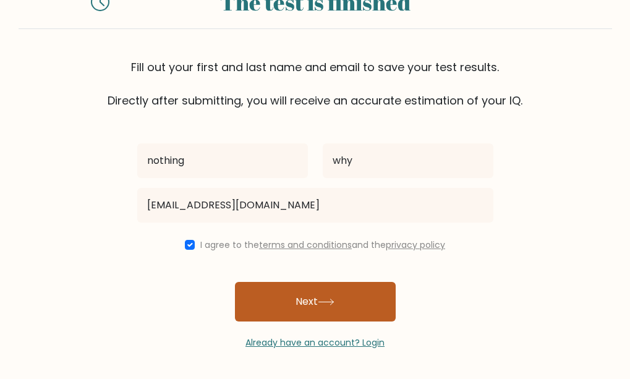
click at [263, 310] on button "Next" at bounding box center [315, 302] width 161 height 40
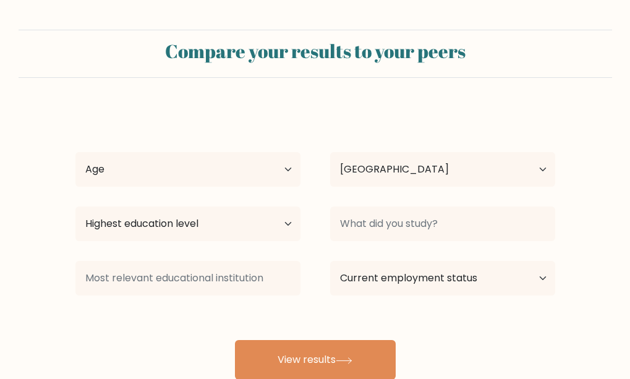
select select "IN"
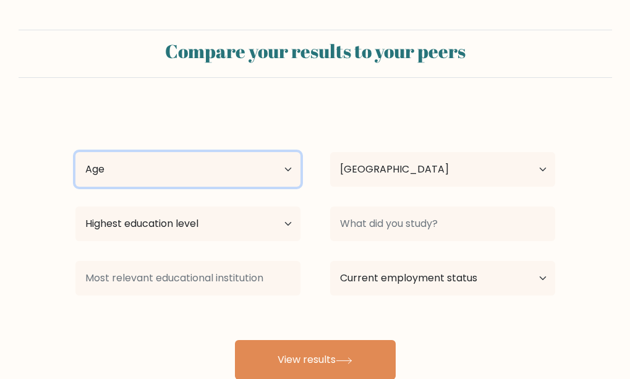
click at [229, 183] on select "Age Under [DEMOGRAPHIC_DATA] [DEMOGRAPHIC_DATA] [DEMOGRAPHIC_DATA] [DEMOGRAPHIC…" at bounding box center [187, 169] width 225 height 35
select select "min_18"
click at [75, 152] on select "Age Under 18 years old 18-24 years old 25-34 years old 35-44 years old 45-54 ye…" at bounding box center [187, 169] width 225 height 35
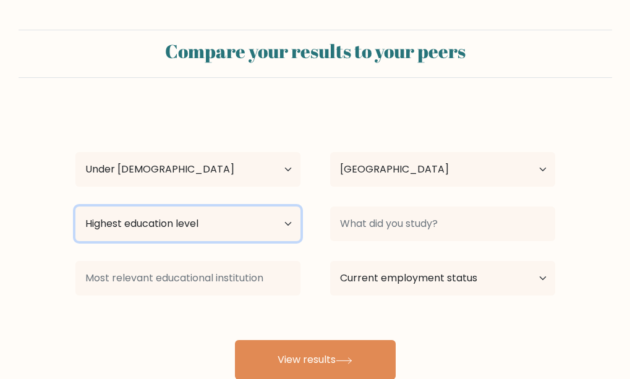
click at [219, 230] on select "Highest education level No schooling Primary Lower Secondary Upper Secondary Oc…" at bounding box center [187, 223] width 225 height 35
select select "no_schooling"
click at [75, 206] on select "Highest education level No schooling Primary Lower Secondary Upper Secondary Oc…" at bounding box center [187, 223] width 225 height 35
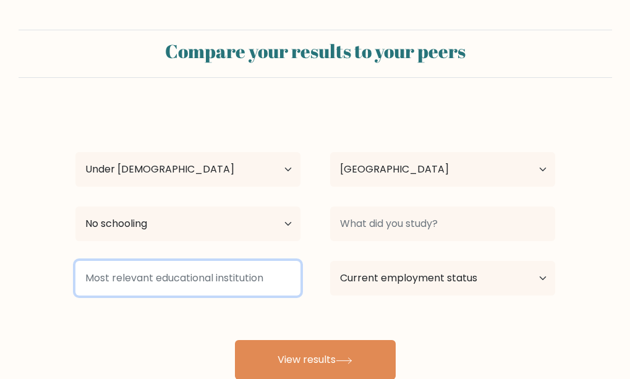
click at [261, 267] on input at bounding box center [187, 278] width 225 height 35
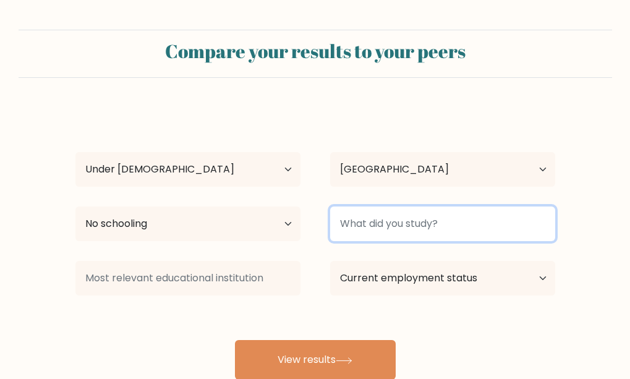
click at [362, 233] on input at bounding box center [442, 223] width 225 height 35
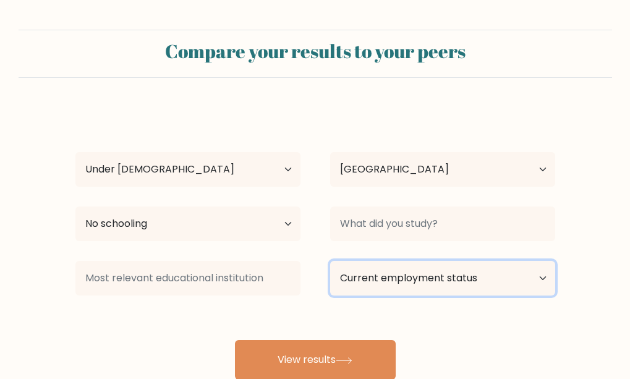
click at [391, 286] on select "Current employment status Employed Student Retired Other / prefer not to answer" at bounding box center [442, 278] width 225 height 35
select select "other"
click at [330, 261] on select "Current employment status Employed Student Retired Other / prefer not to answer" at bounding box center [442, 278] width 225 height 35
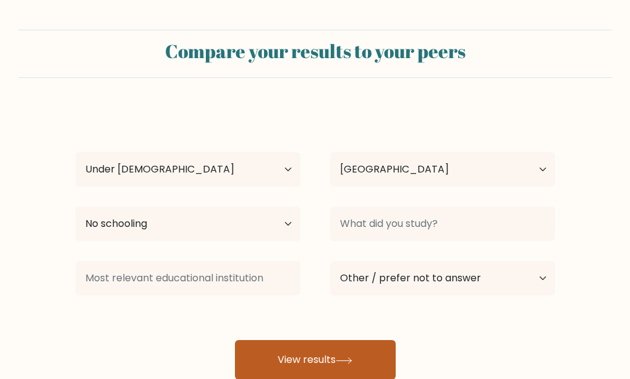
click at [365, 352] on button "View results" at bounding box center [315, 360] width 161 height 40
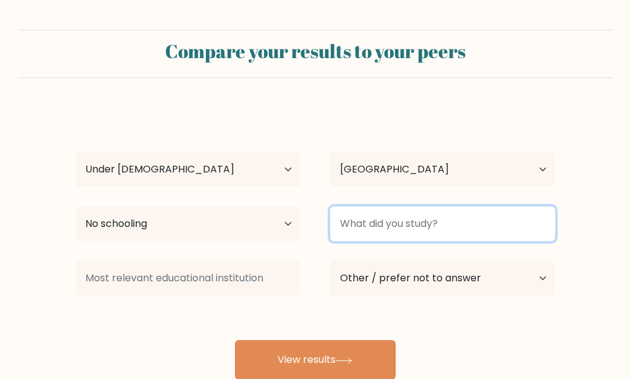
click at [392, 218] on input at bounding box center [442, 223] width 225 height 35
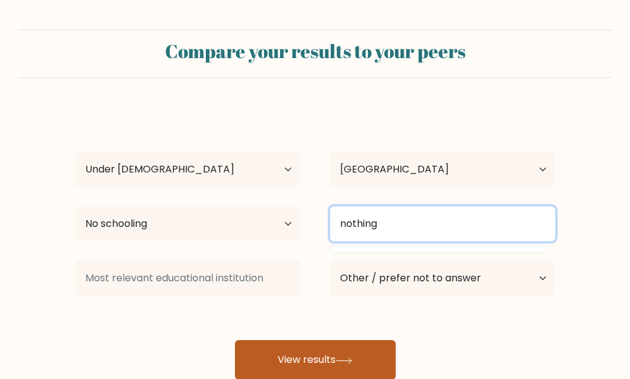
type input "nothing"
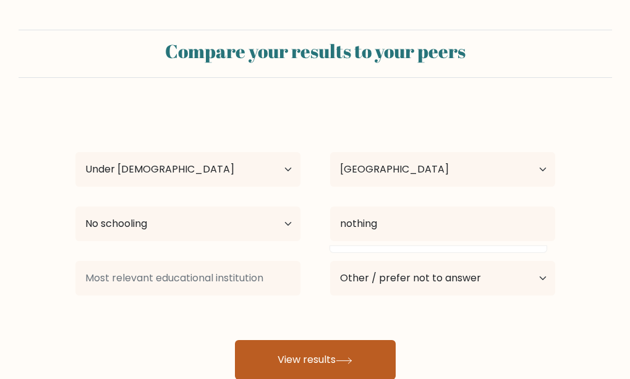
click at [372, 349] on button "View results" at bounding box center [315, 360] width 161 height 40
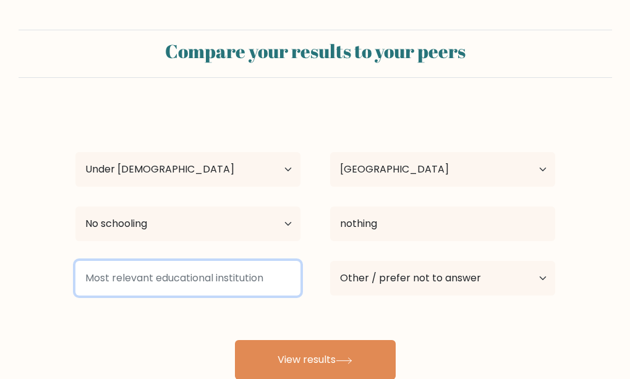
click at [271, 276] on input at bounding box center [187, 278] width 225 height 35
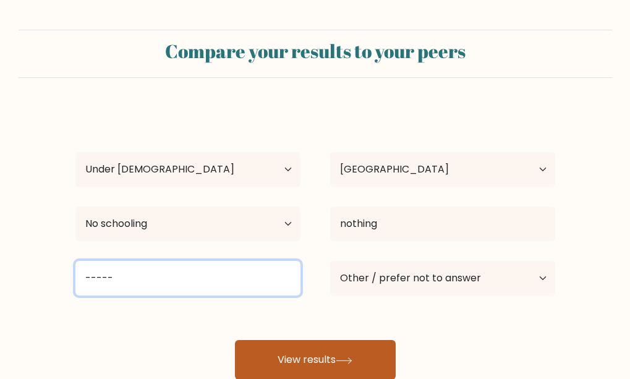
type input "-----"
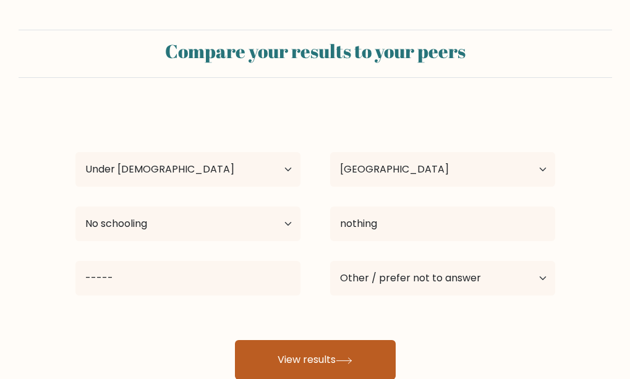
click at [300, 352] on button "View results" at bounding box center [315, 360] width 161 height 40
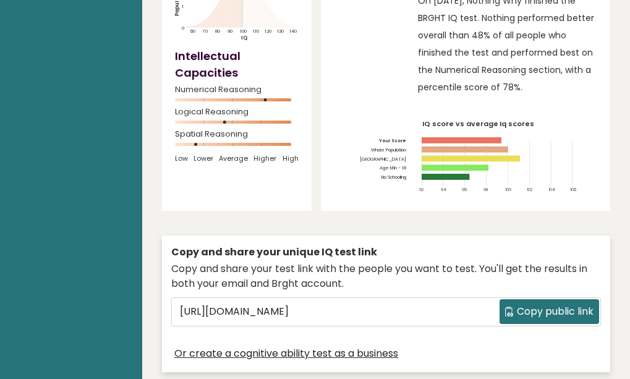
scroll to position [185, 0]
